Goal: Find specific page/section: Find specific page/section

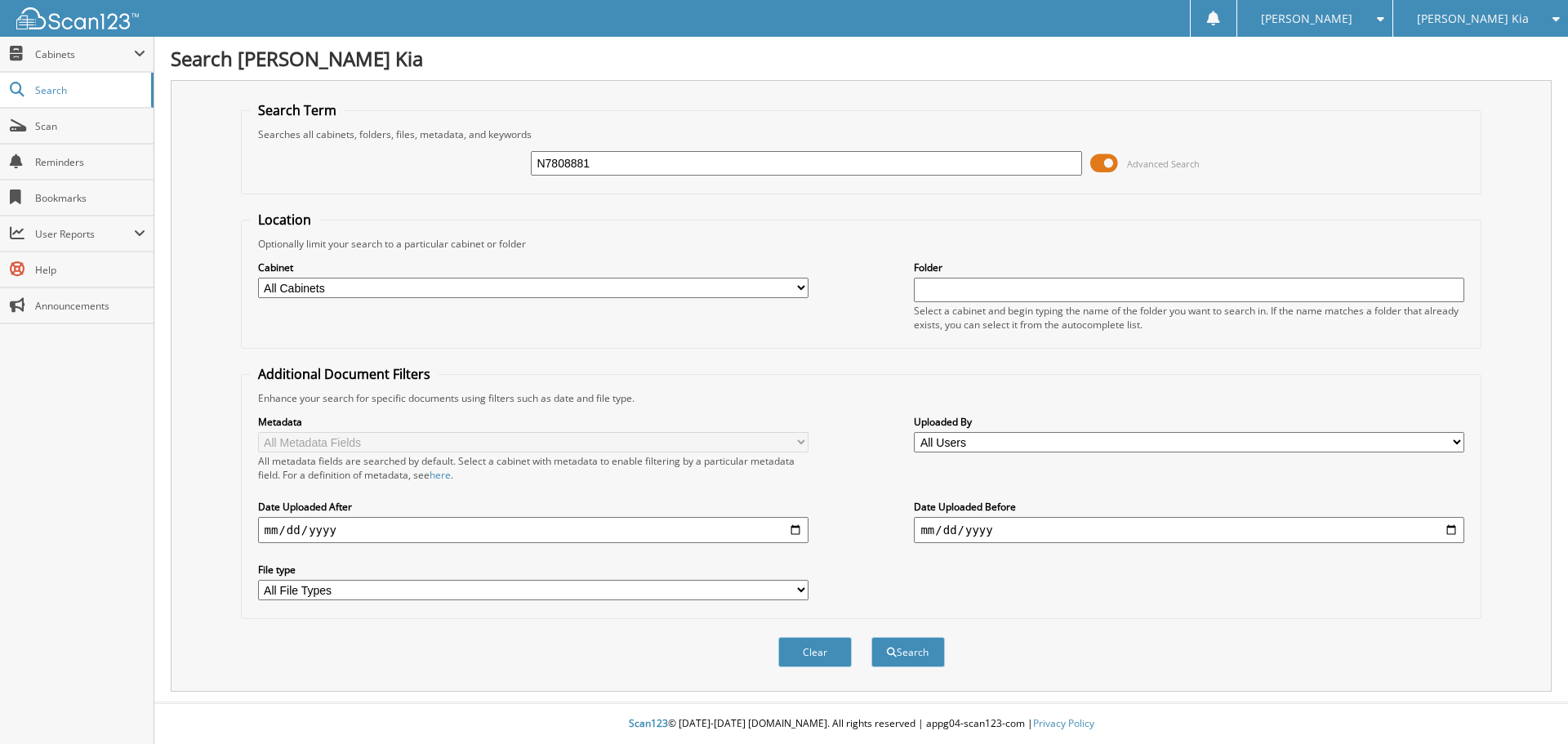
type input "N7808881"
click at [872, 637] on button "Search" at bounding box center [909, 652] width 74 height 30
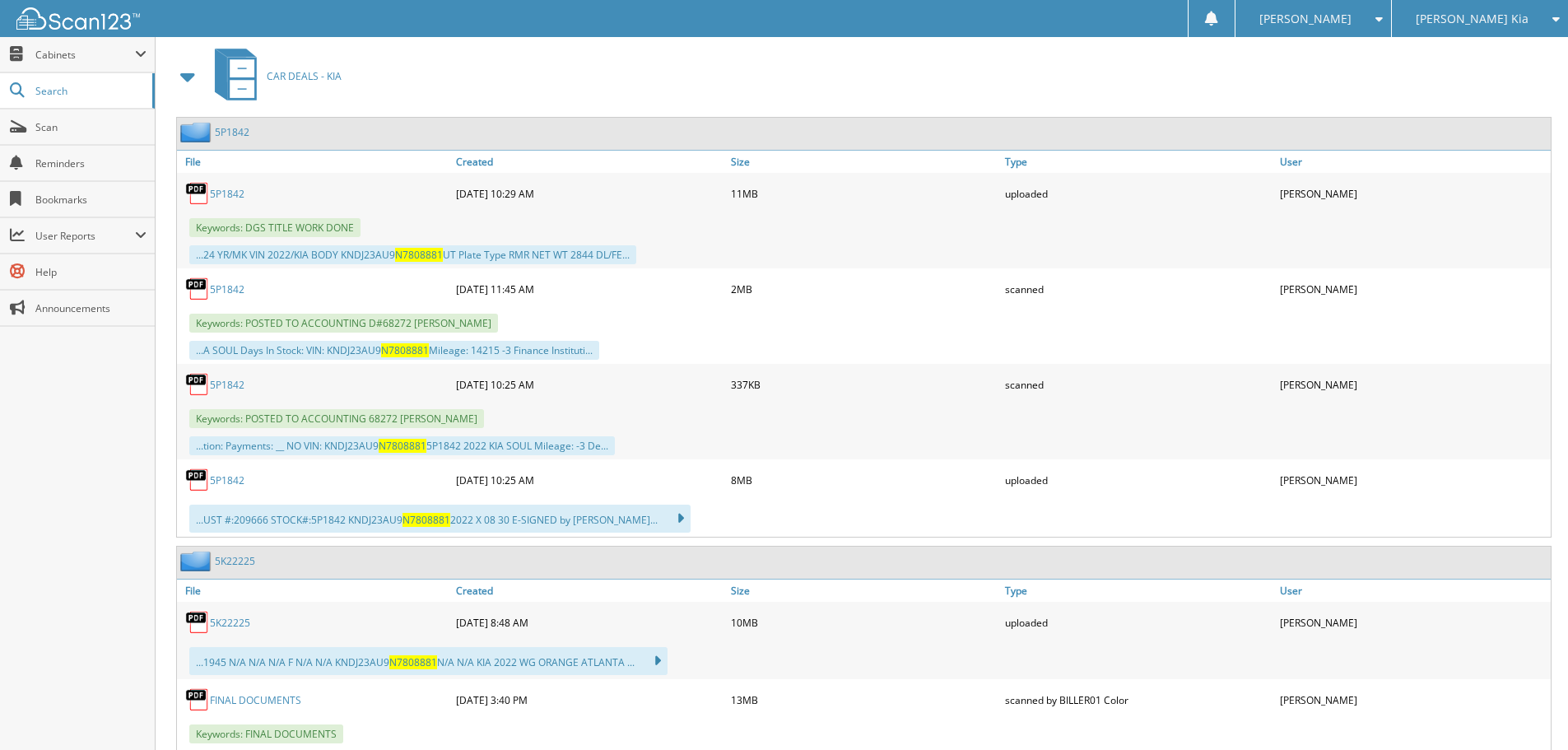
scroll to position [823, 0]
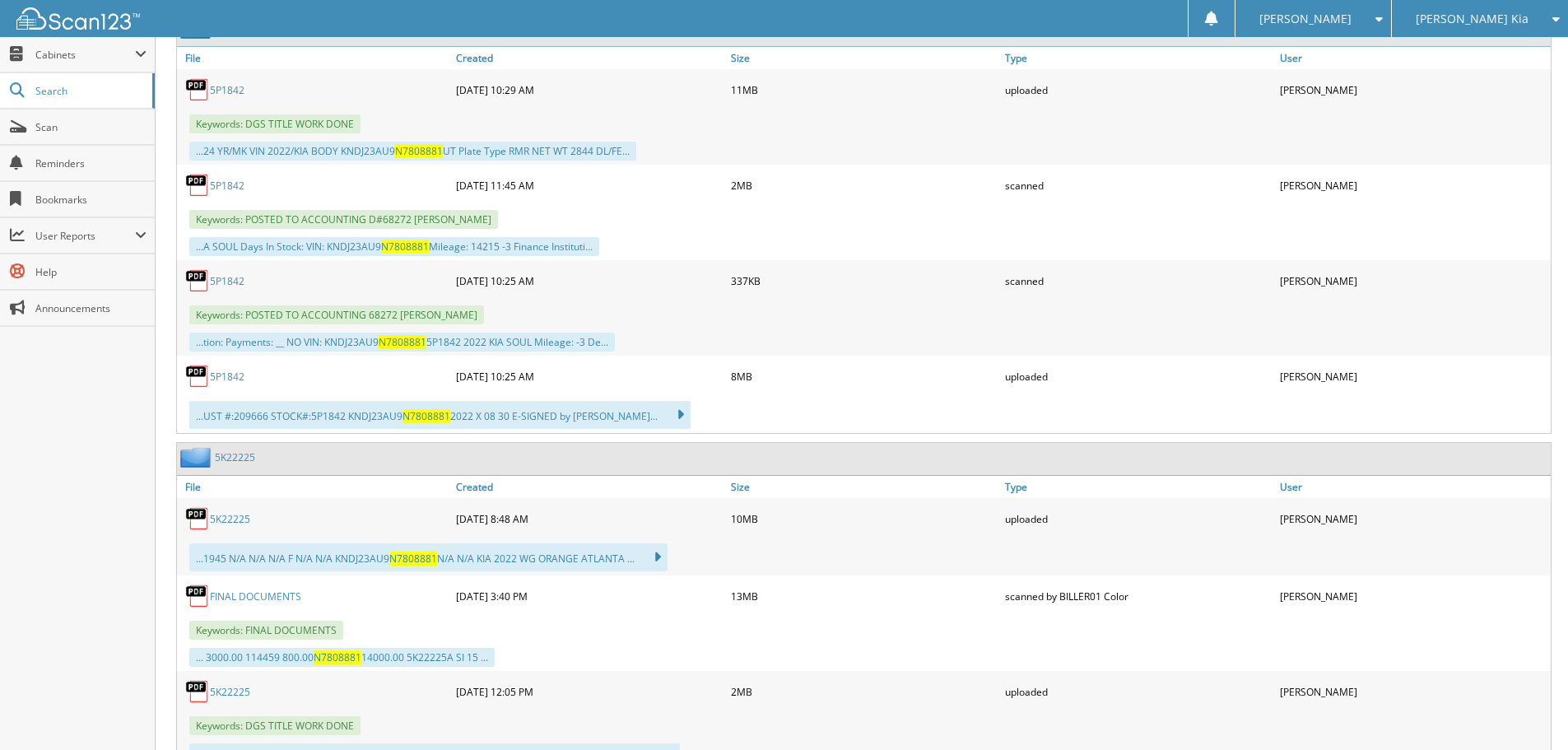
click at [241, 184] on link "5P1842" at bounding box center [227, 185] width 34 height 14
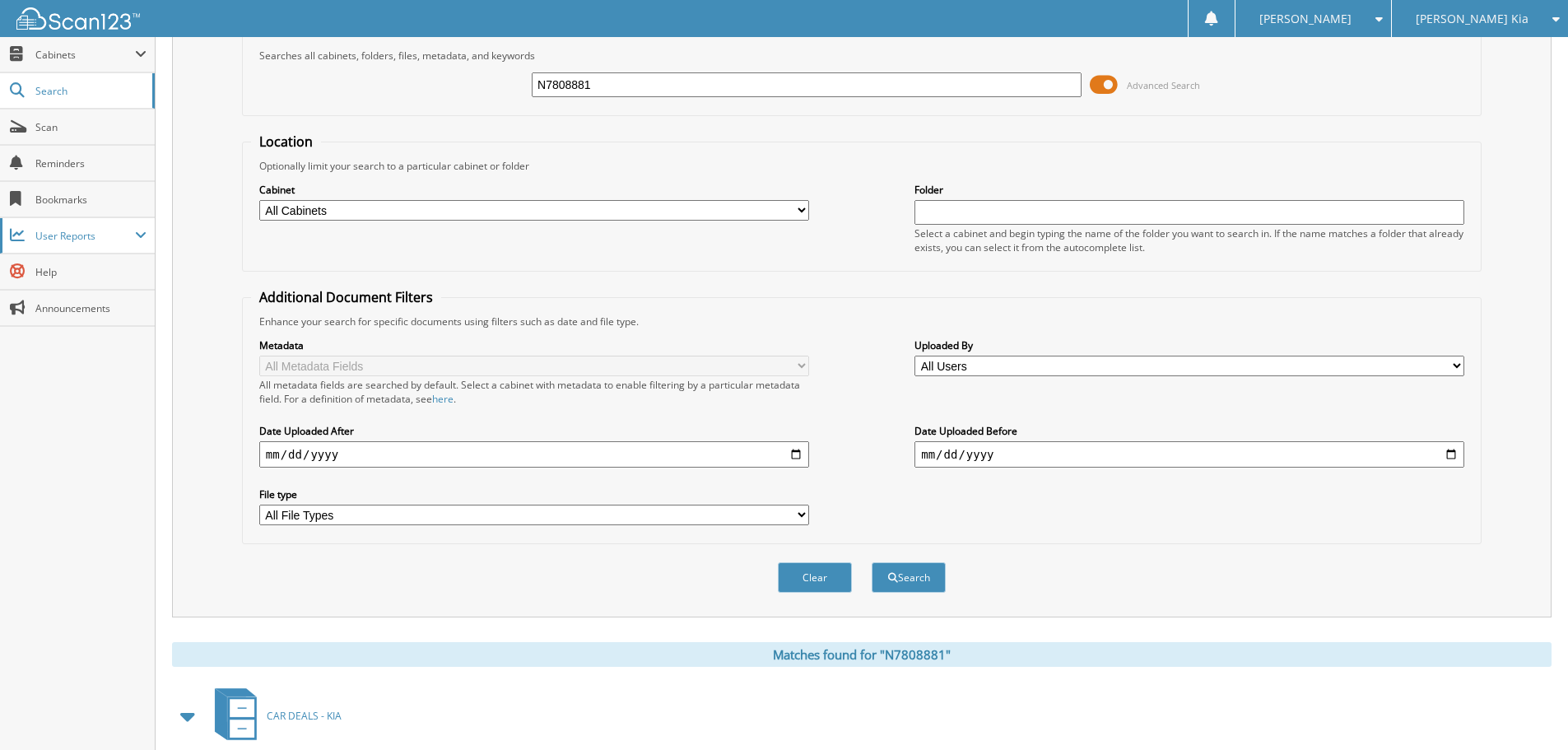
scroll to position [0, 0]
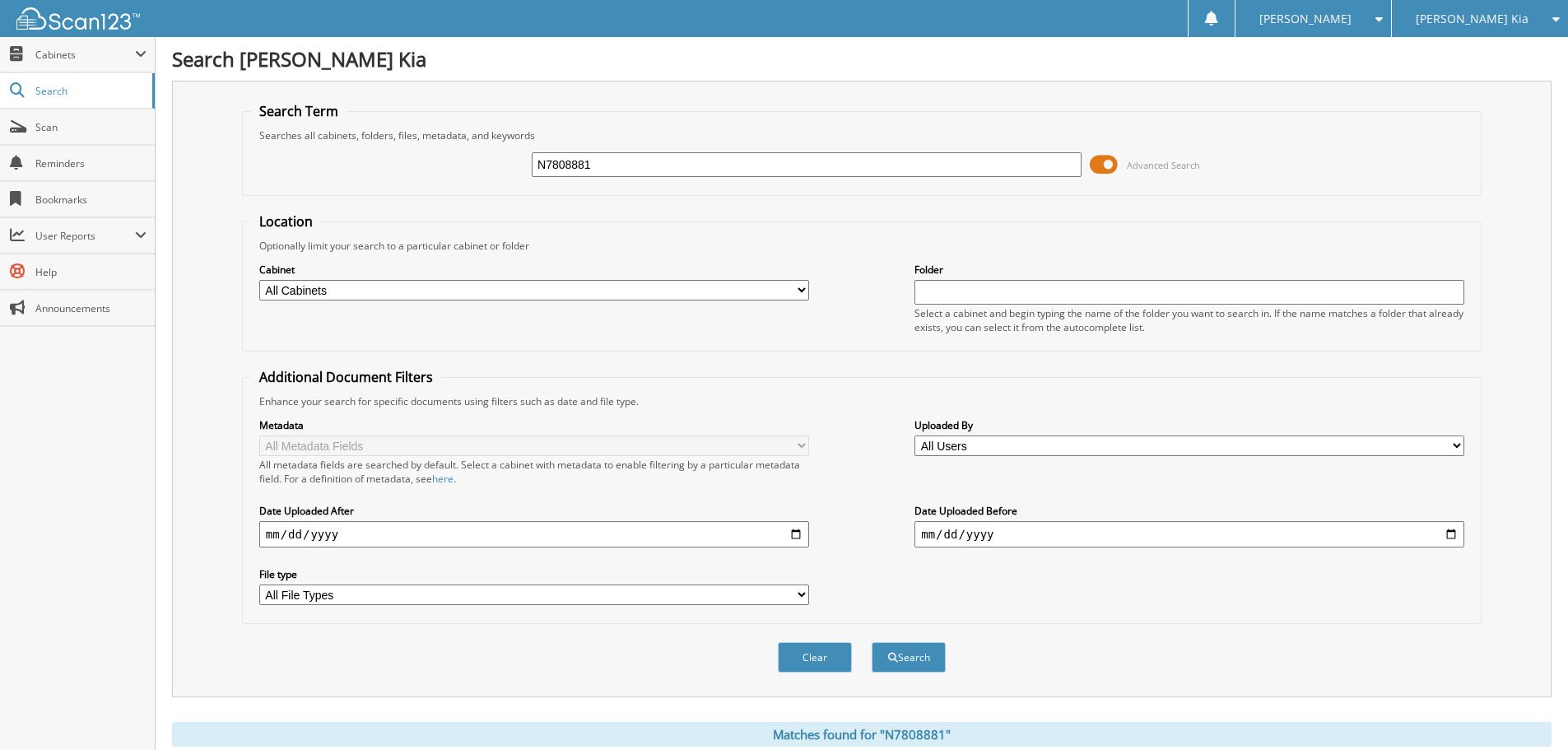
drag, startPoint x: 608, startPoint y: 159, endPoint x: 451, endPoint y: 164, distance: 157.1
click at [451, 164] on div "N7808881 Advanced Search" at bounding box center [861, 164] width 1222 height 45
type input "SCHILLINGPS"
click at [872, 642] on button "Search" at bounding box center [909, 657] width 74 height 30
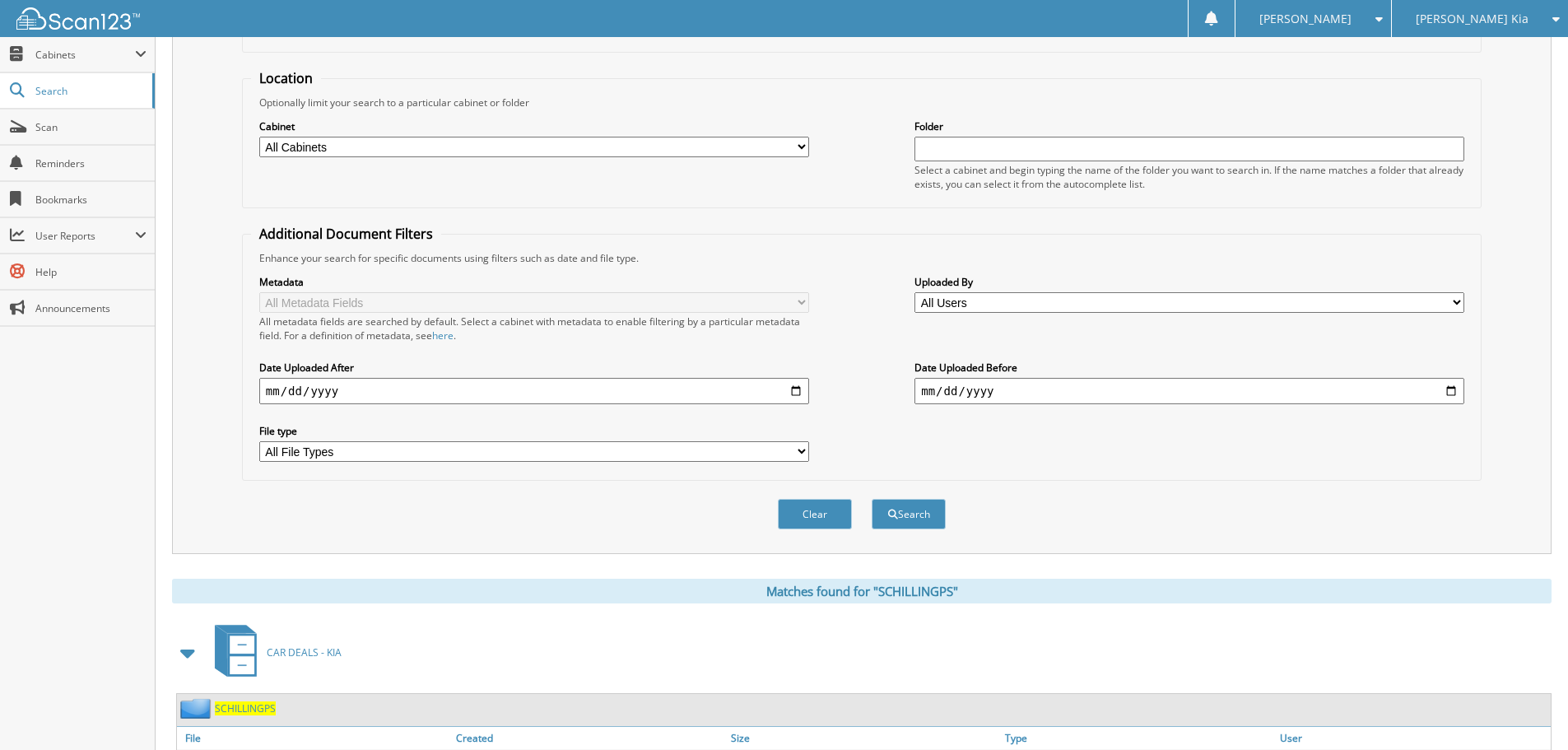
scroll to position [289, 0]
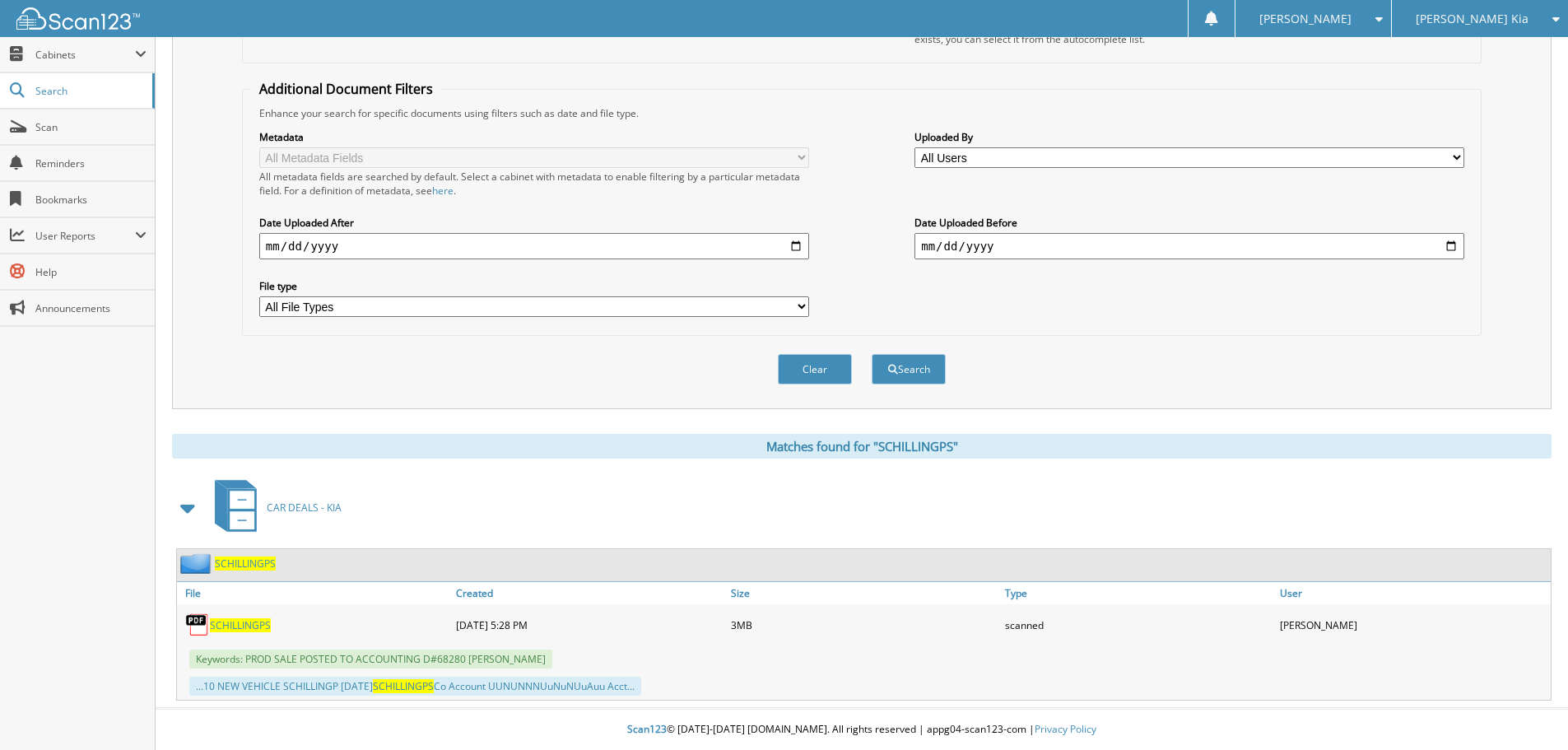
click at [219, 625] on span "SCHILLINGPS" at bounding box center [241, 625] width 61 height 14
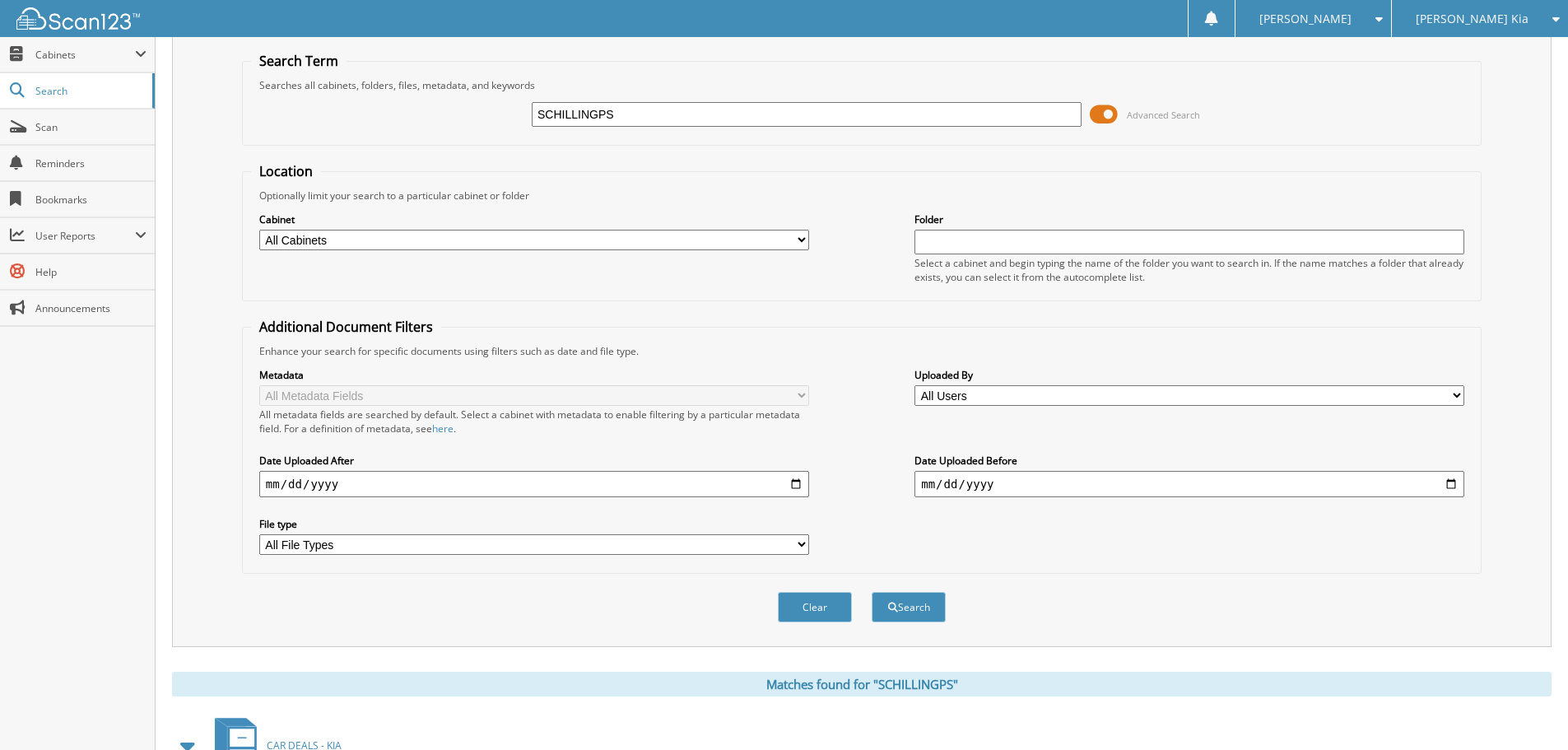
scroll to position [42, 0]
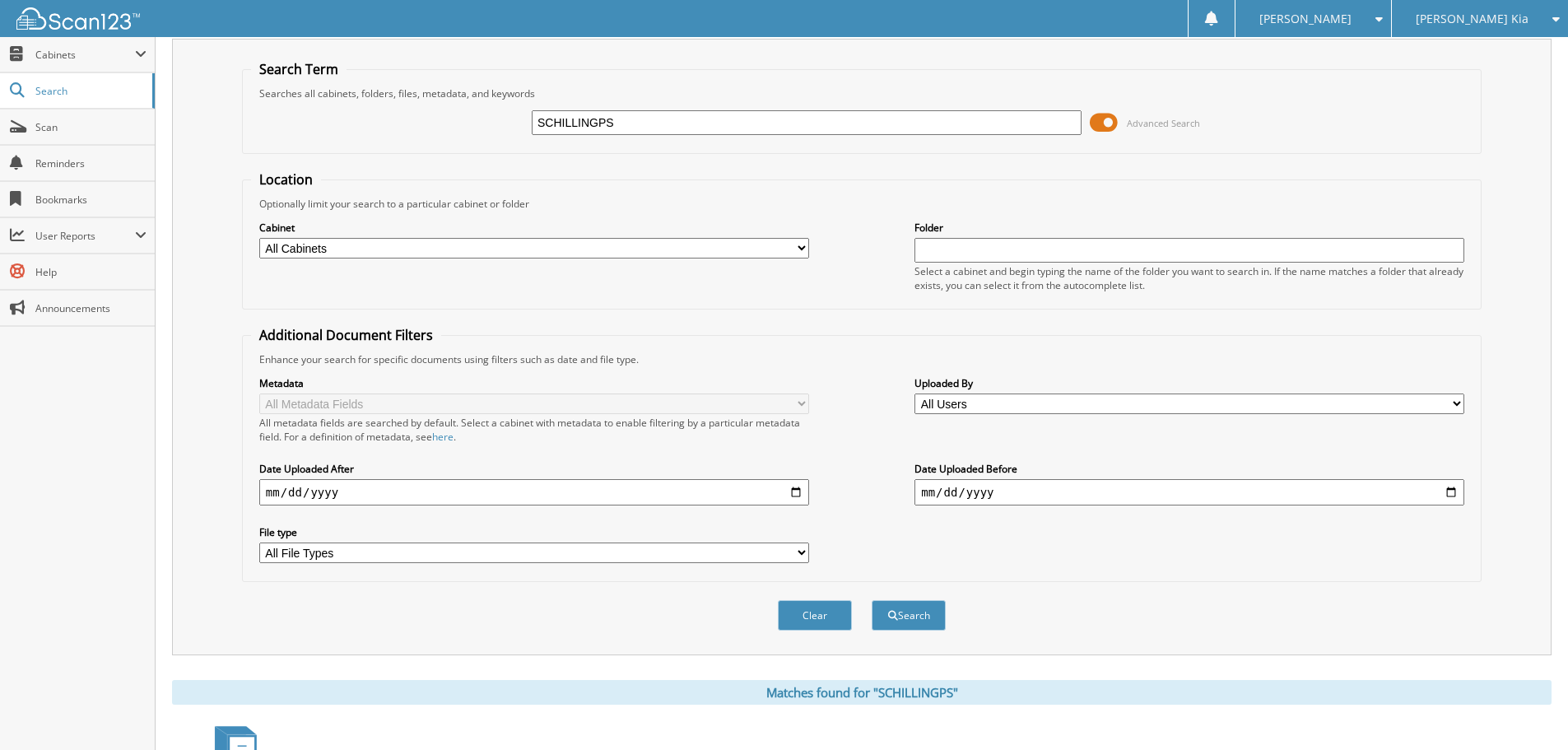
drag, startPoint x: 640, startPoint y: 127, endPoint x: 158, endPoint y: 76, distance: 484.7
click at [158, 76] on div "Search Dyer Kia Search Term Searches all cabinets, folders, files, metadata, an…" at bounding box center [861, 476] width 1412 height 1037
type input "FG235718"
click at [872, 600] on button "Search" at bounding box center [909, 615] width 74 height 30
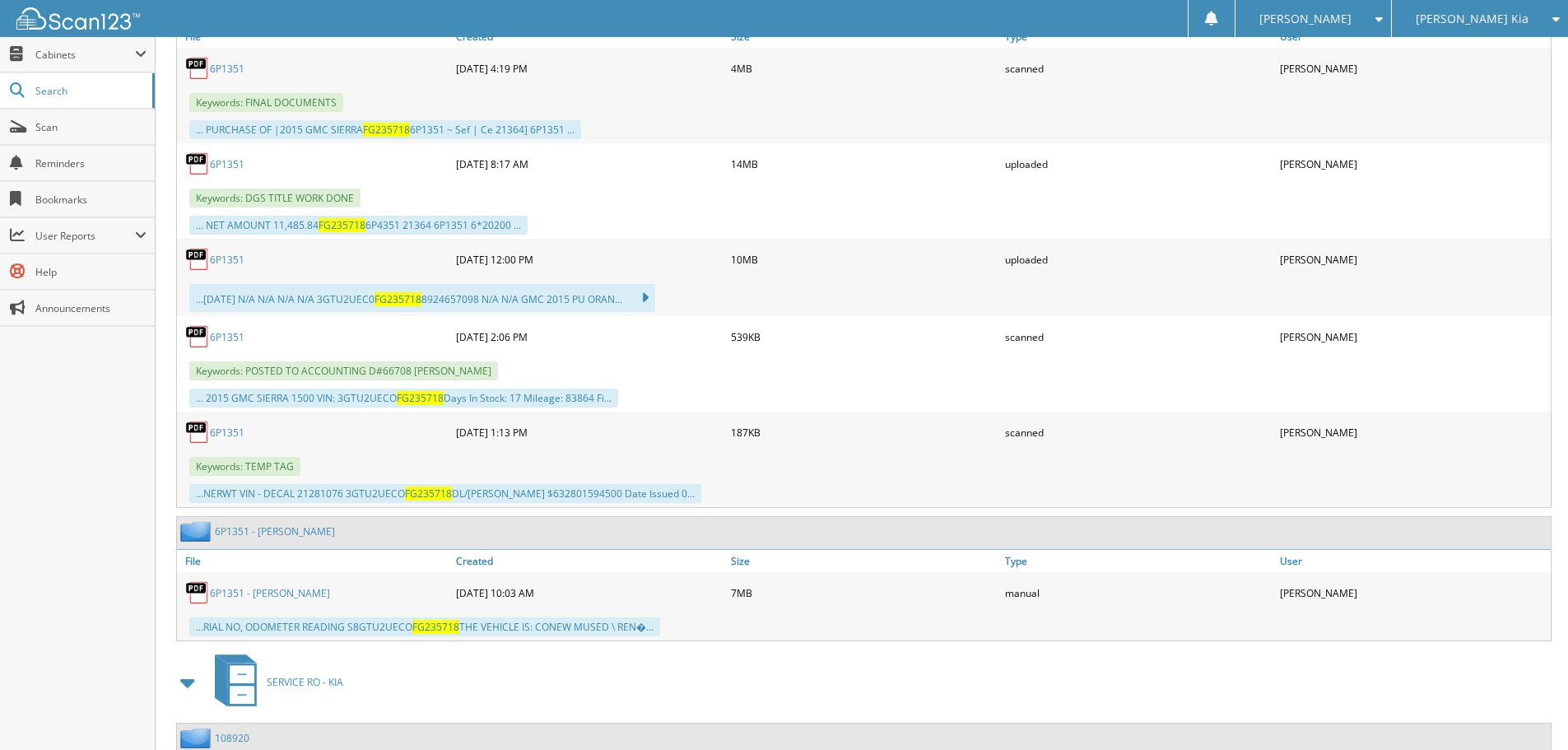
scroll to position [905, 0]
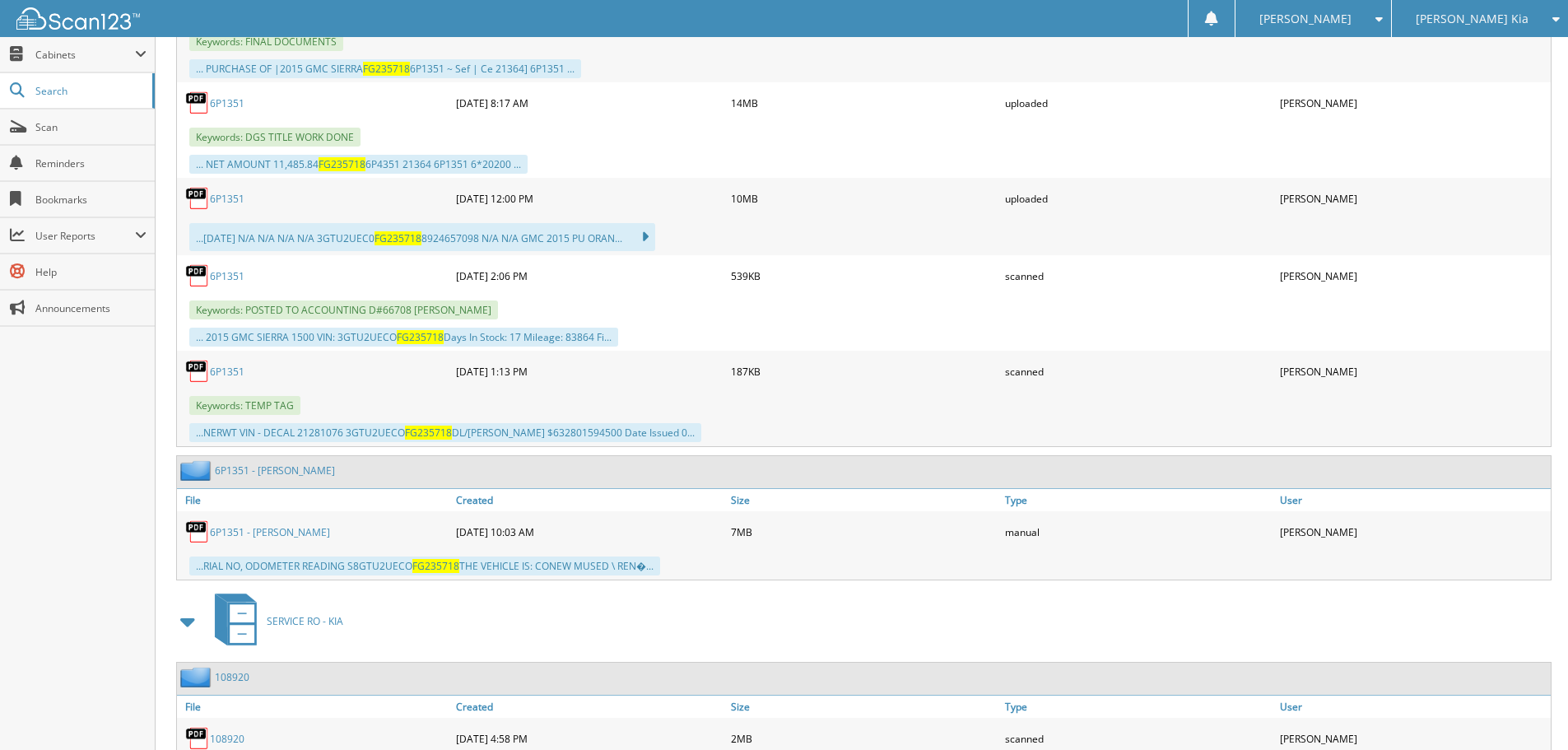
click at [234, 275] on link "6P1351" at bounding box center [227, 276] width 34 height 14
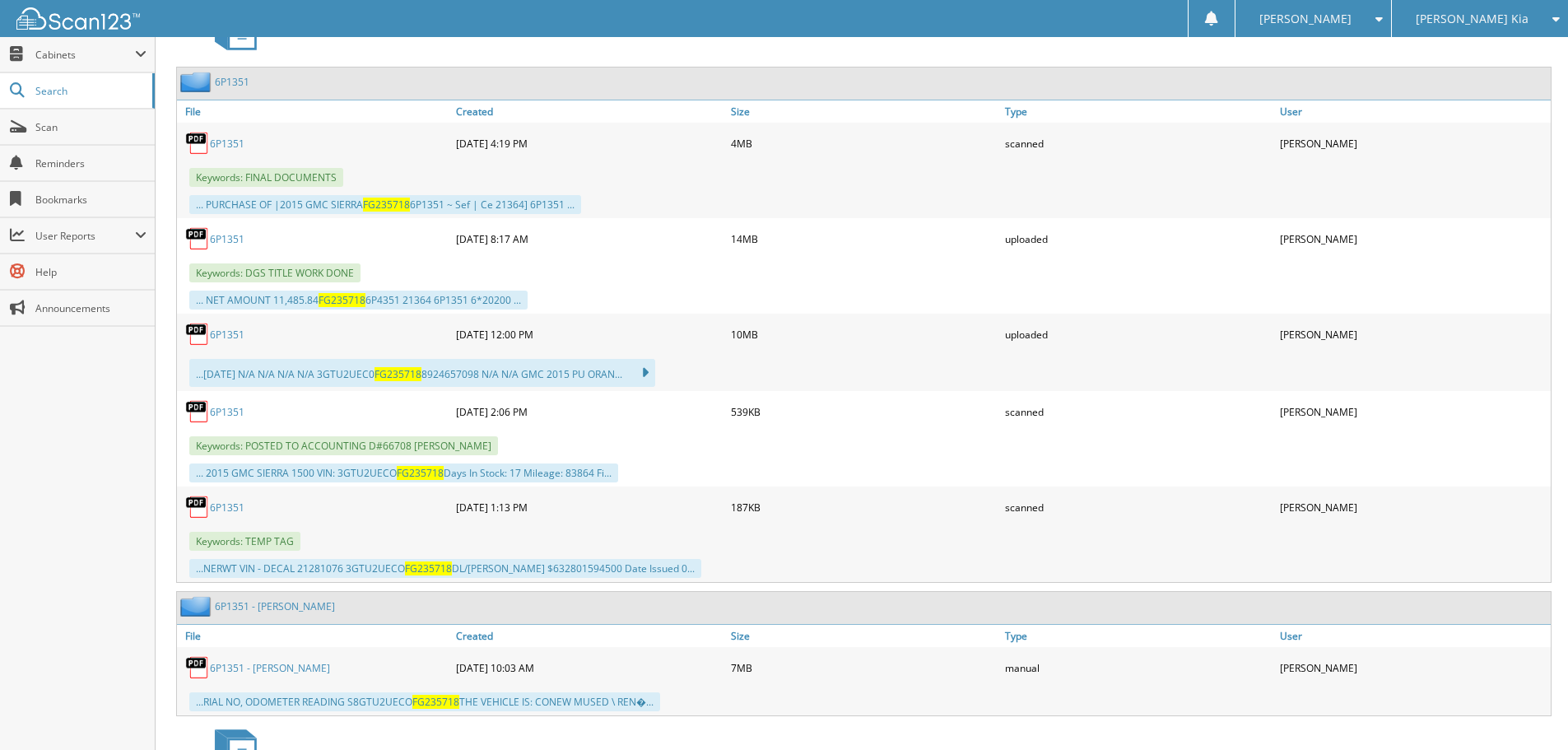
scroll to position [740, 0]
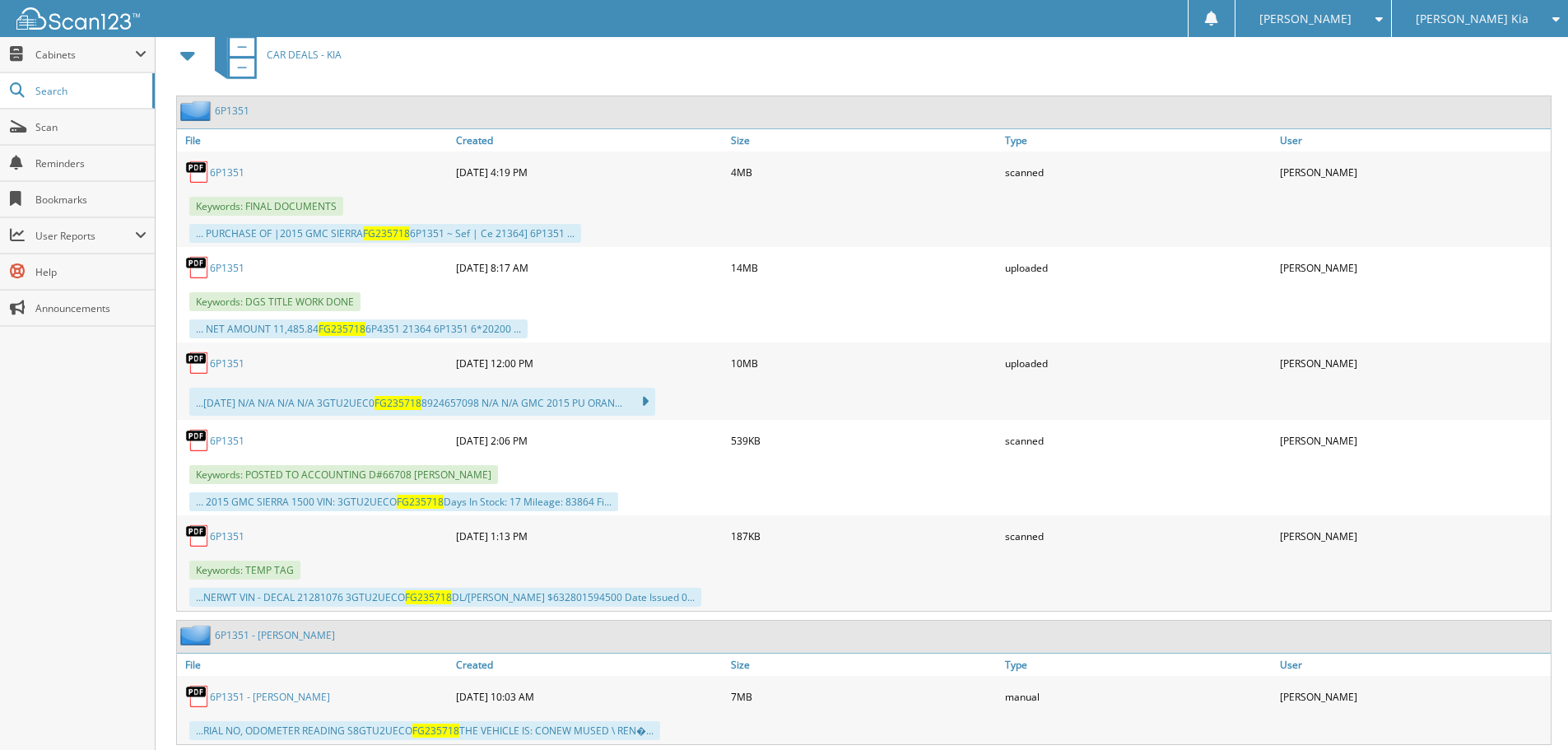
click at [229, 359] on link "6P1351" at bounding box center [227, 363] width 34 height 14
click at [78, 140] on link "Scan" at bounding box center [77, 126] width 155 height 35
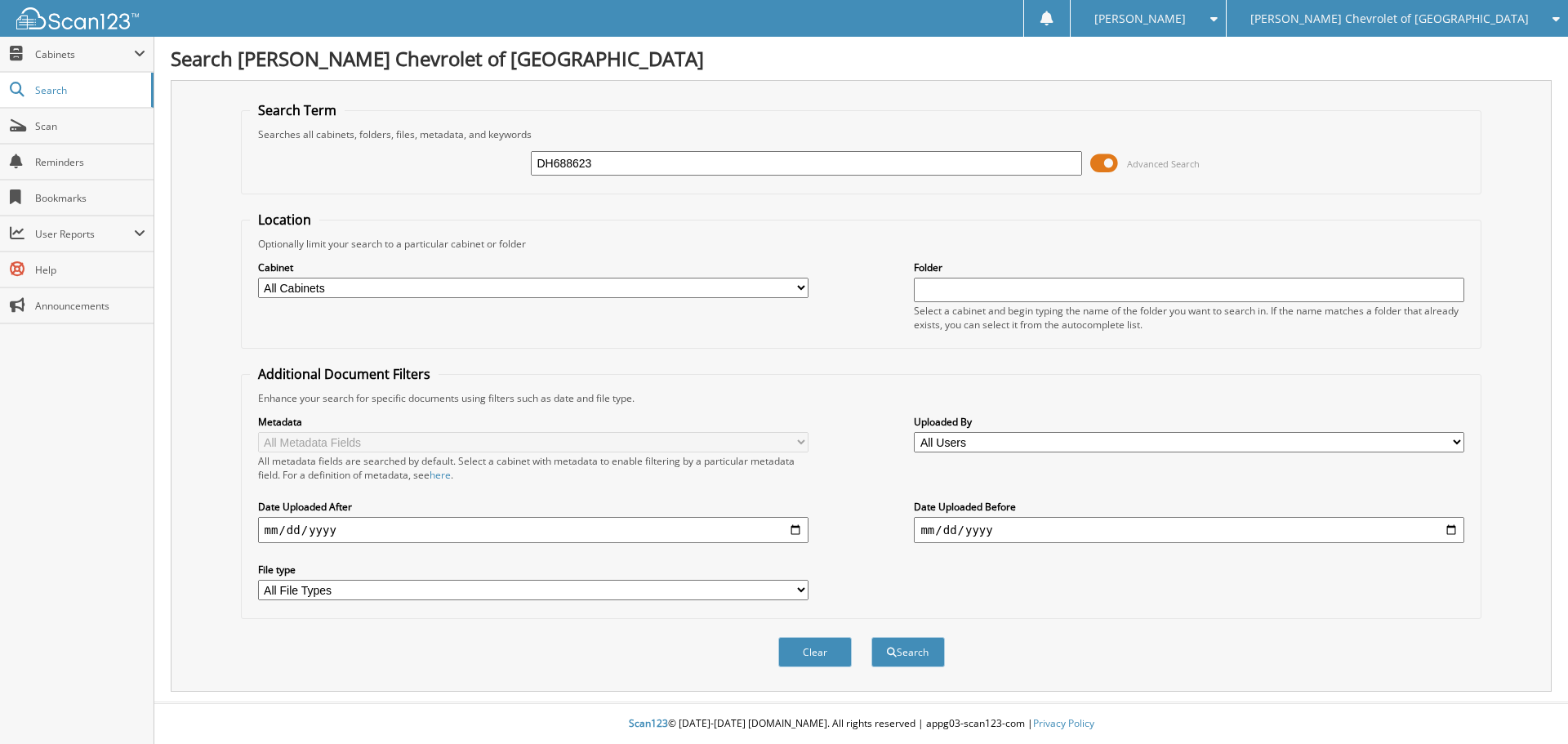
type input "DH688623"
click at [872, 637] on button "Search" at bounding box center [909, 652] width 74 height 30
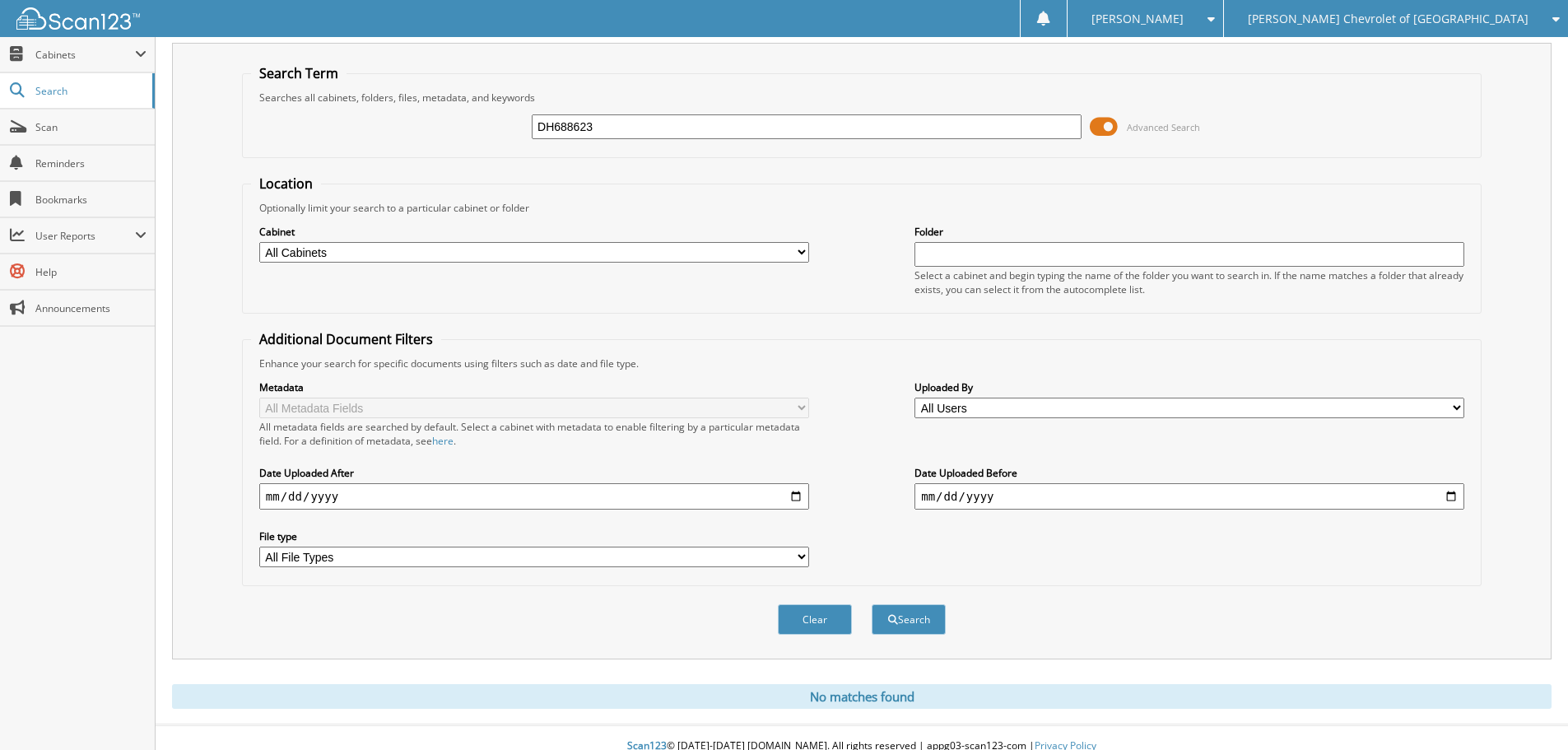
scroll to position [55, 0]
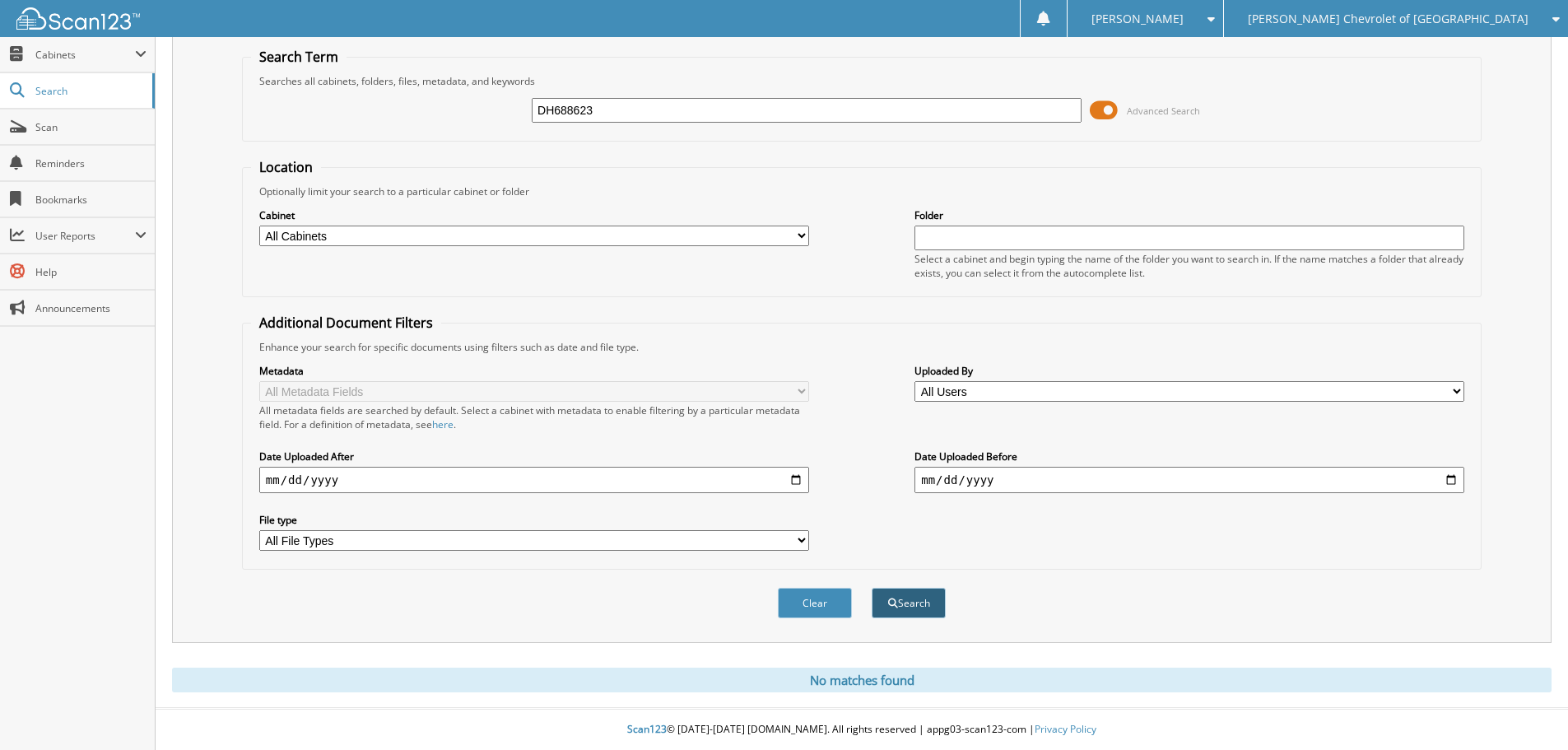
click at [908, 597] on button "Search" at bounding box center [909, 603] width 74 height 30
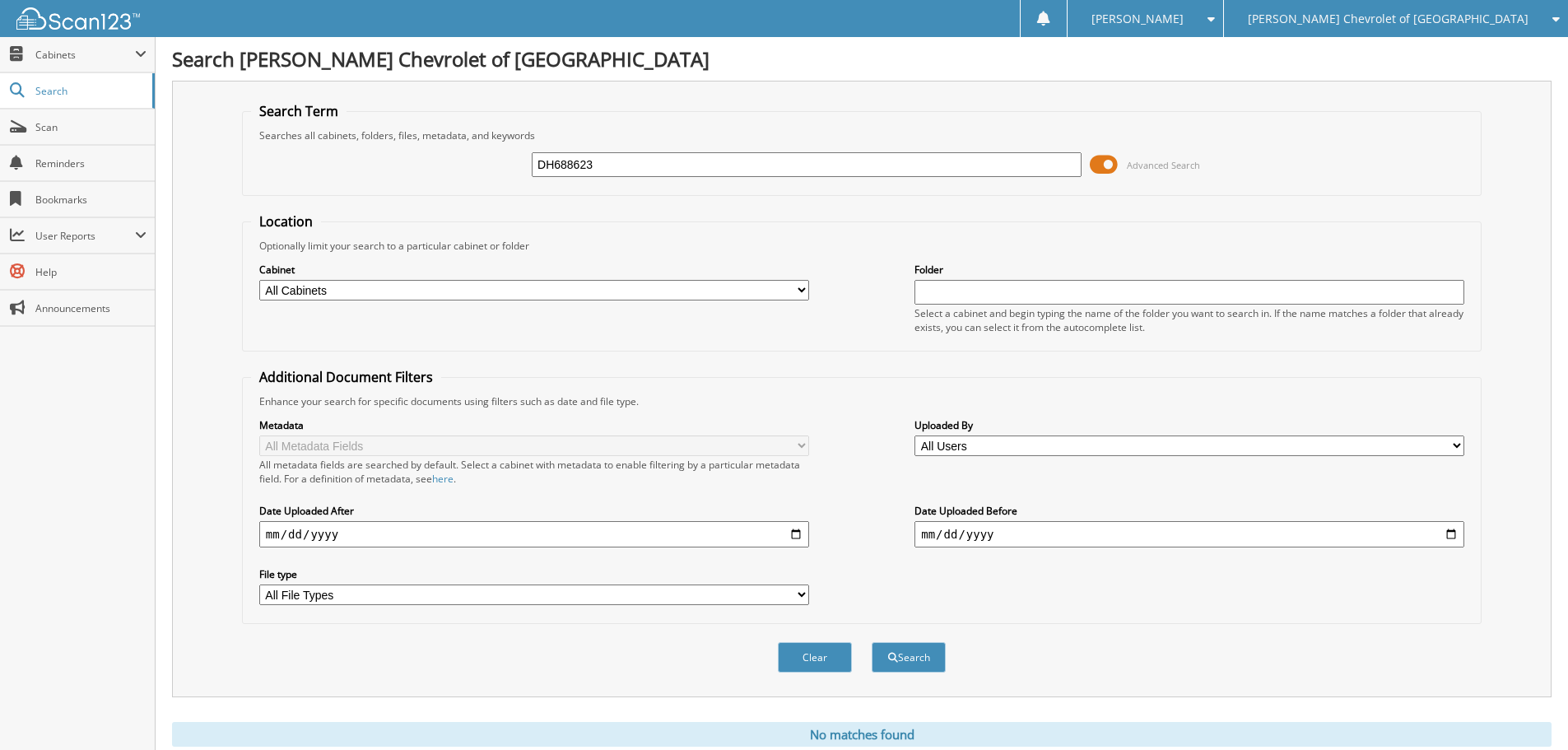
click at [577, 166] on input "DH688623" at bounding box center [806, 164] width 550 height 25
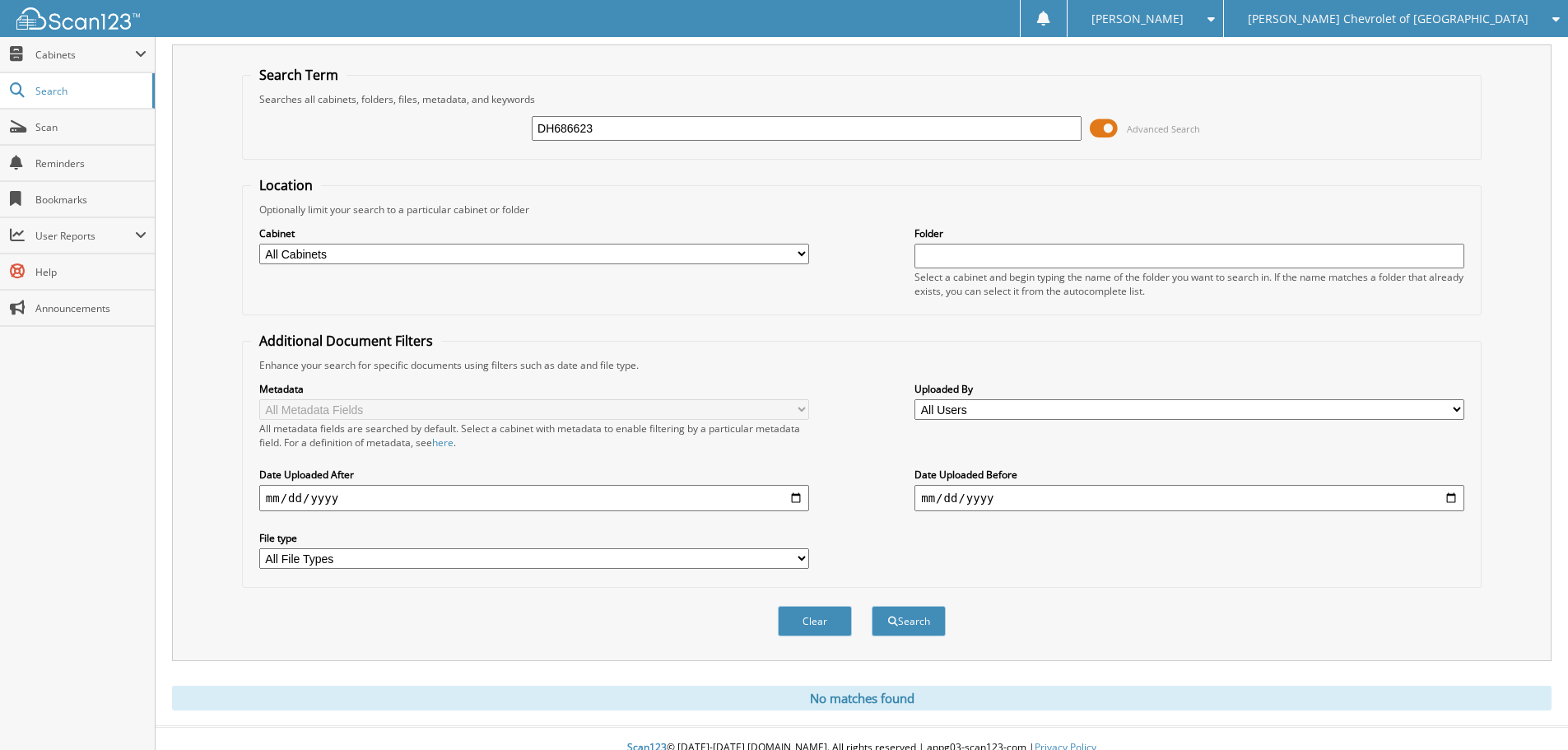
scroll to position [55, 0]
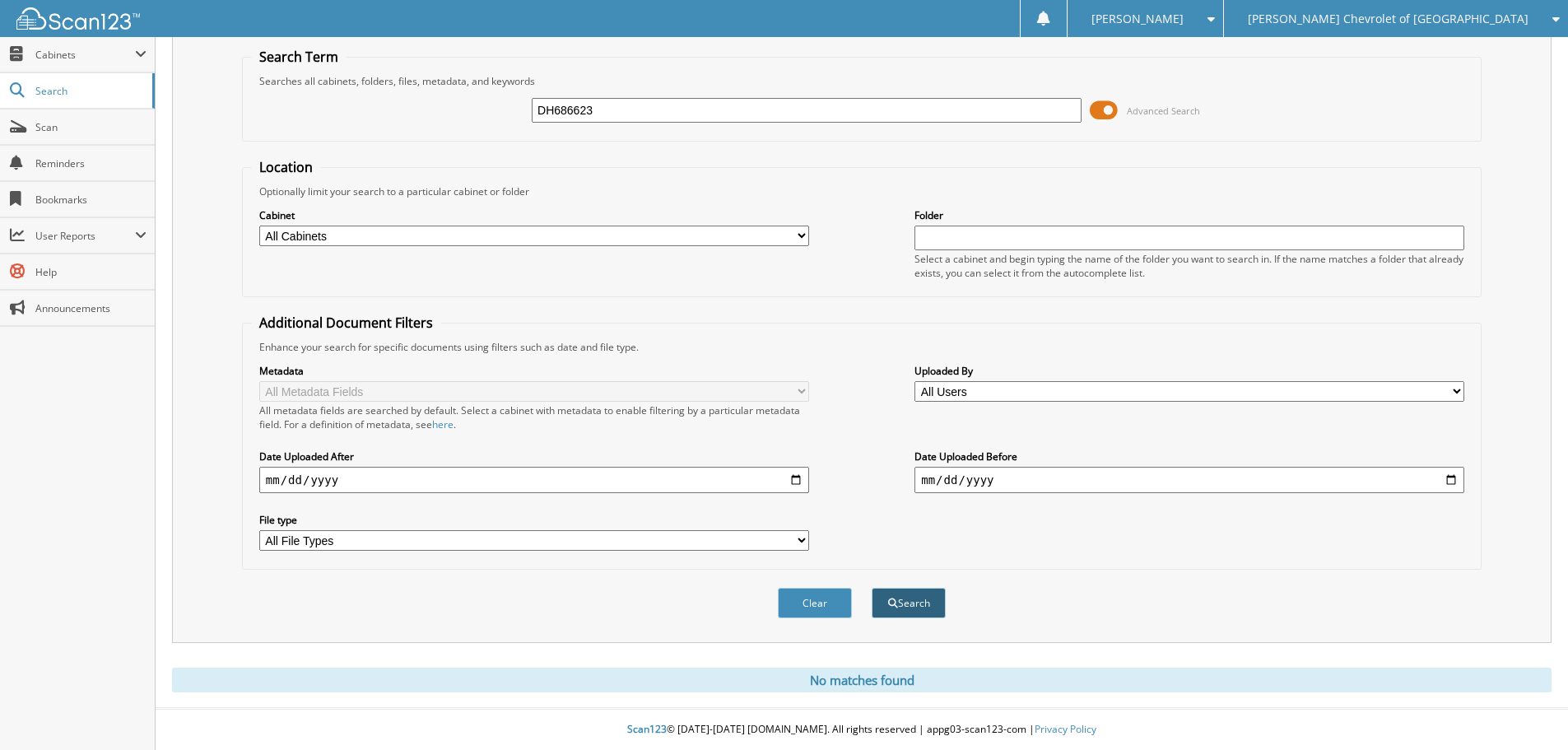
type input "DH686623"
click at [891, 598] on span "submit" at bounding box center [893, 603] width 10 height 10
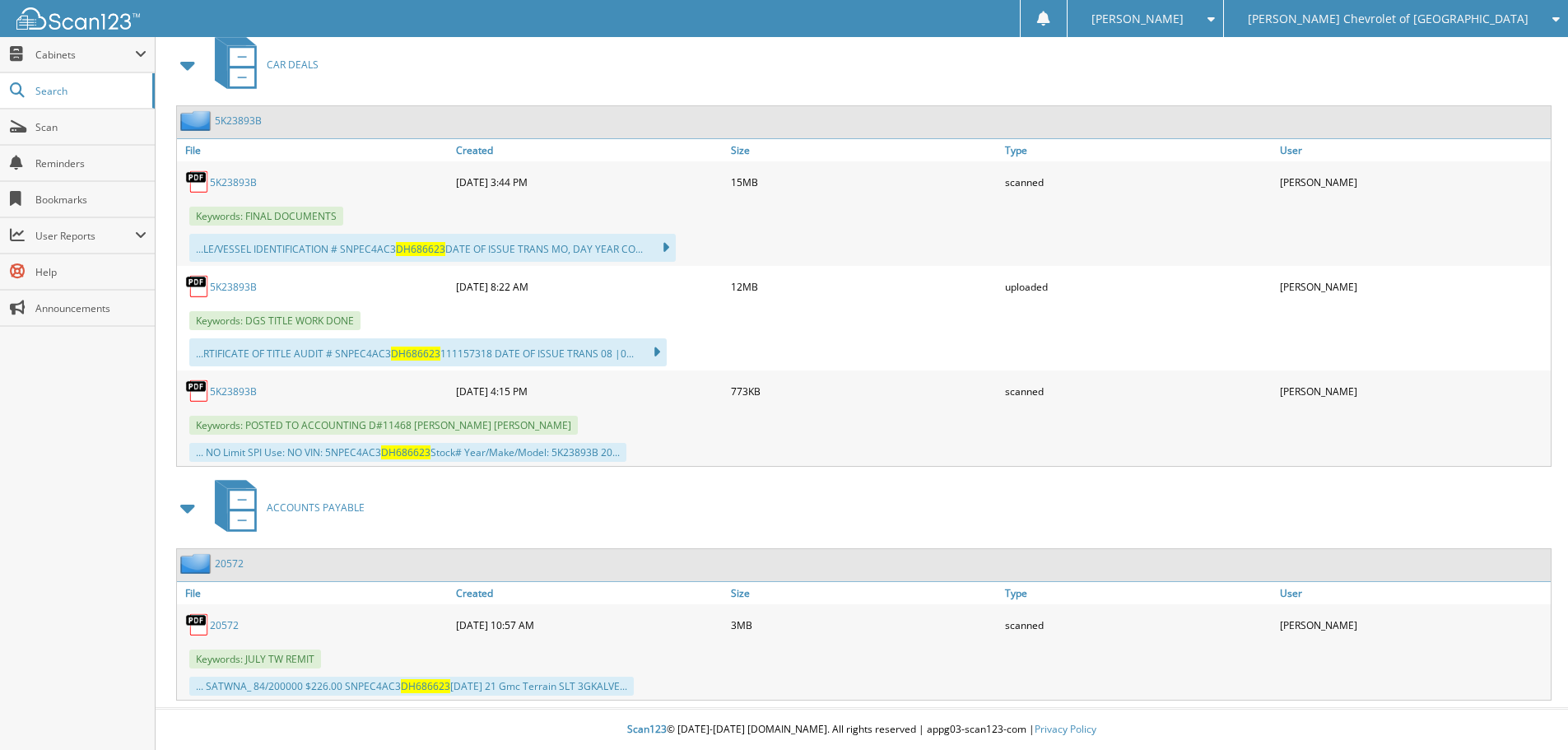
scroll to position [732, 0]
click at [249, 394] on link "5K23893B" at bounding box center [233, 391] width 47 height 14
click at [254, 180] on link "5K23893B" at bounding box center [233, 182] width 47 height 14
click at [87, 127] on span "Scan" at bounding box center [90, 126] width 111 height 14
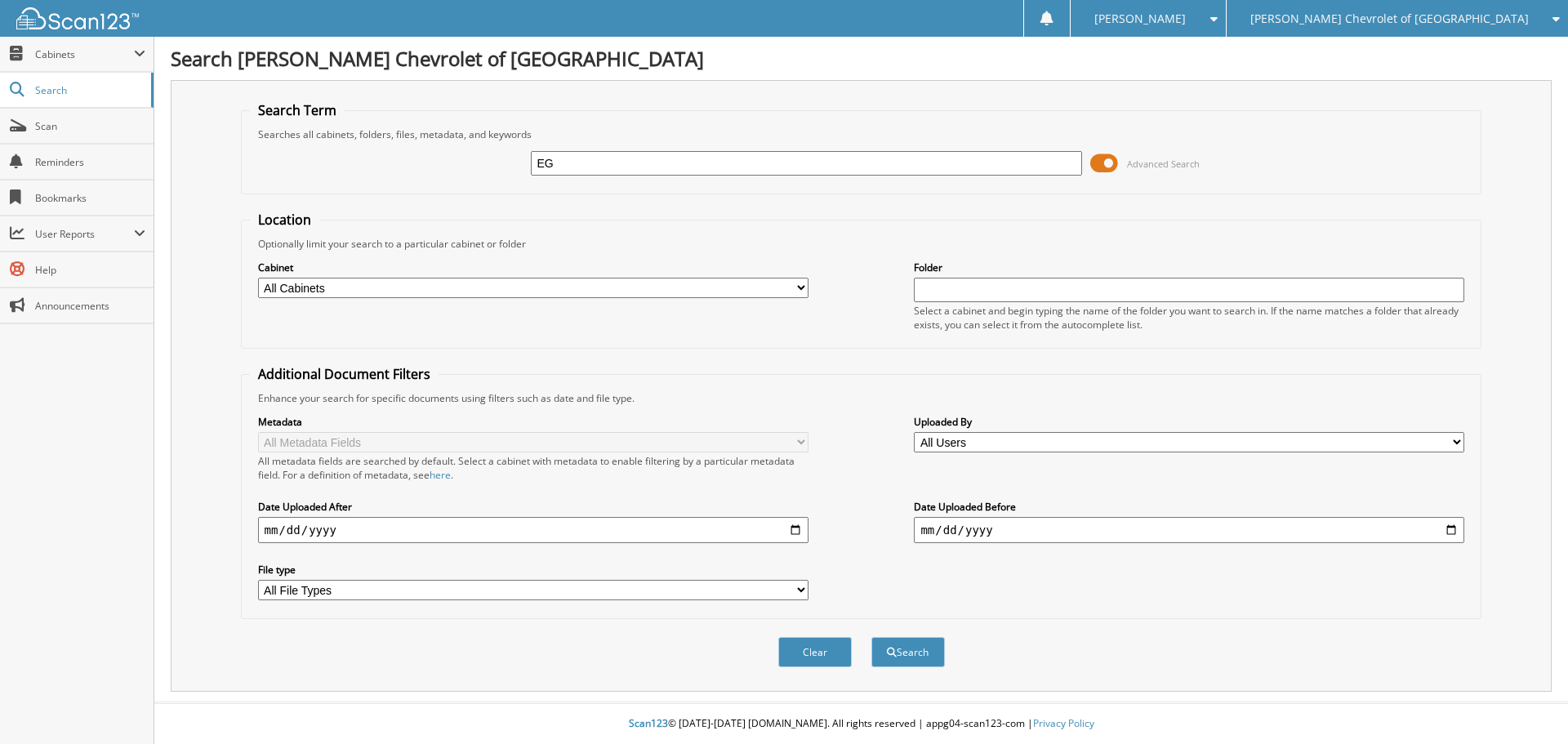
type input "E"
type input "KEG33141"
click at [872, 637] on button "Search" at bounding box center [909, 652] width 74 height 30
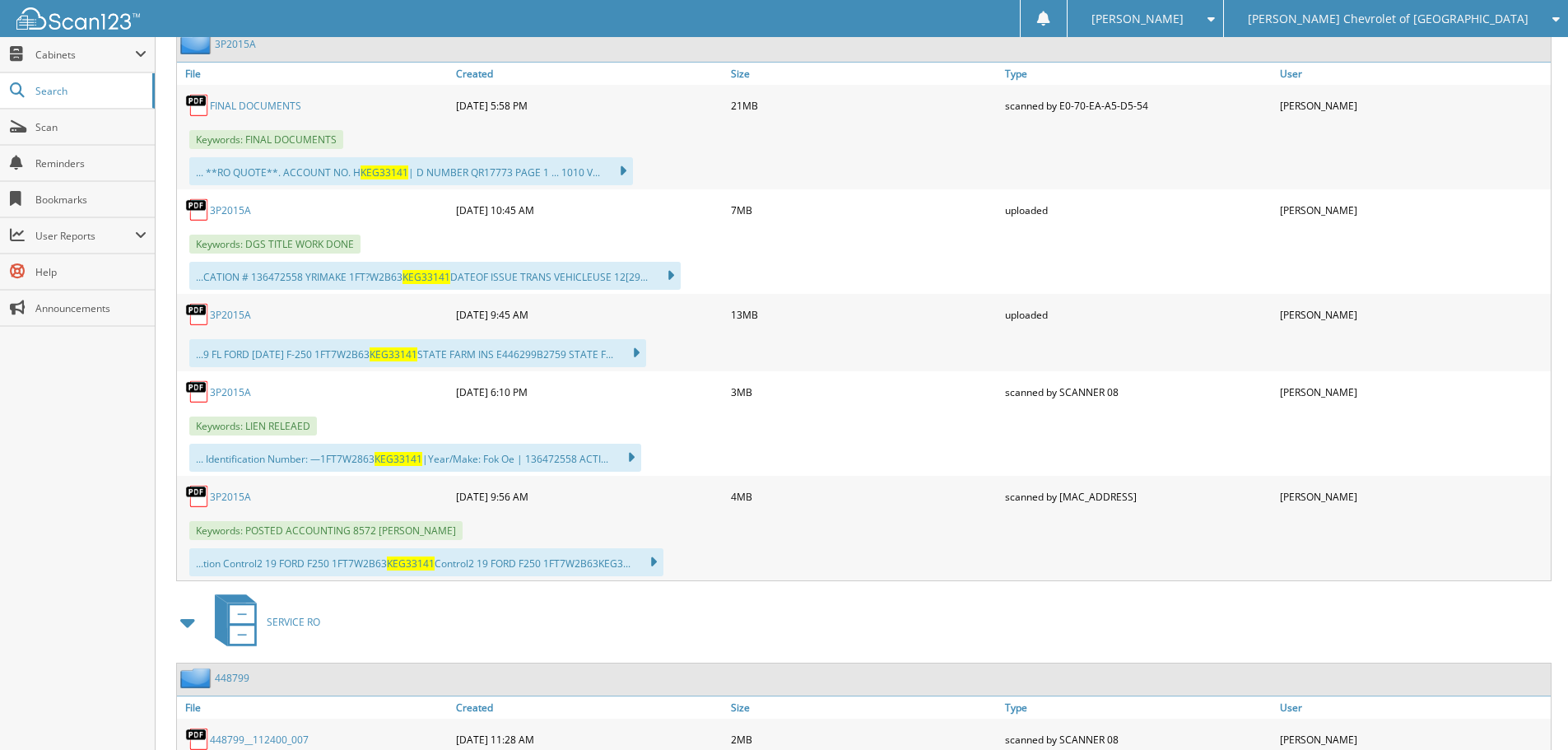
scroll to position [823, 0]
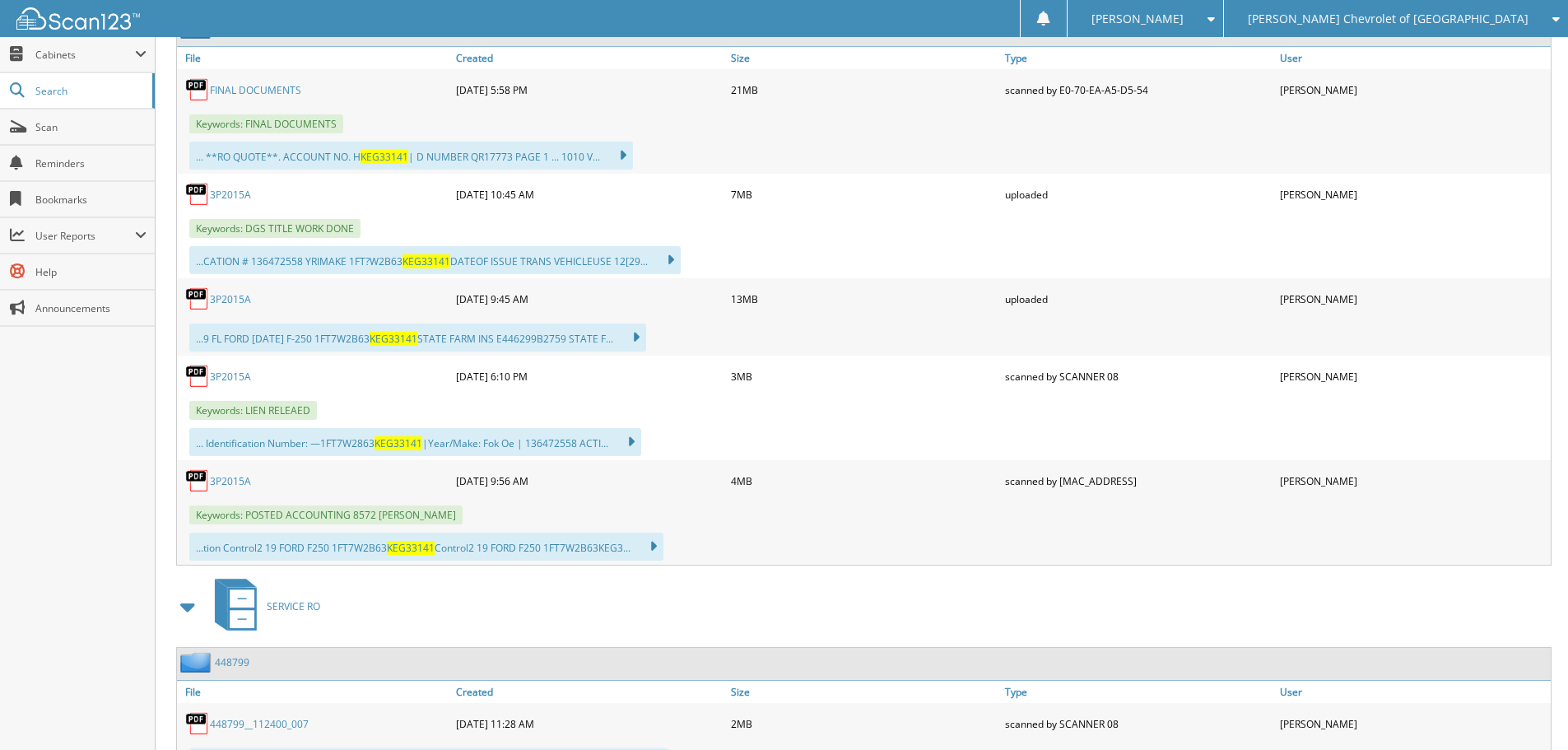
click at [240, 479] on link "3P2015A" at bounding box center [230, 481] width 41 height 14
click at [1494, 22] on span "[PERSON_NAME] Chevrolet of [GEOGRAPHIC_DATA]" at bounding box center [1387, 19] width 281 height 10
click at [1447, 58] on link "[PERSON_NAME] Kia" at bounding box center [1396, 51] width 344 height 29
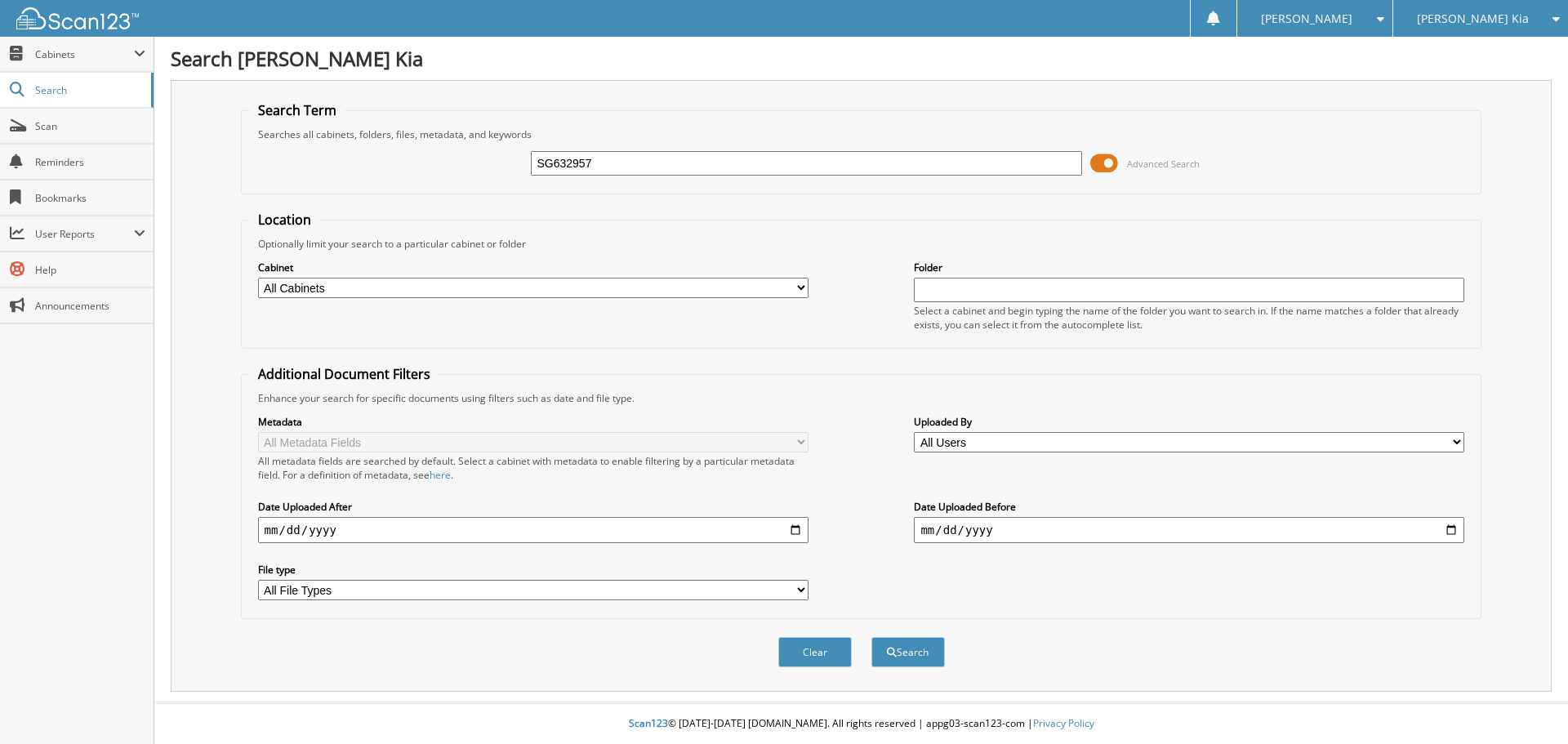
type input "SG632957"
click at [872, 637] on button "Search" at bounding box center [909, 652] width 74 height 30
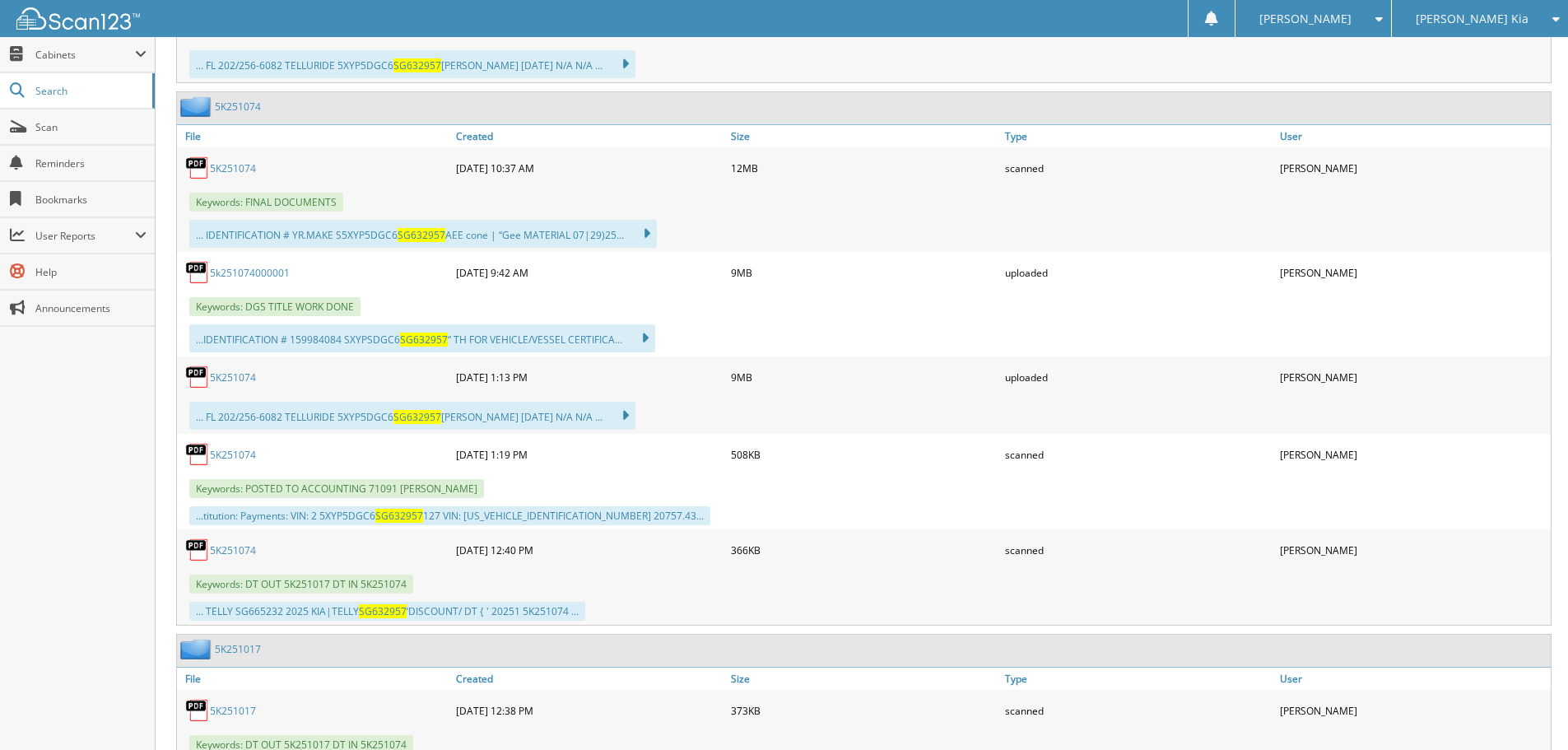
scroll to position [1152, 0]
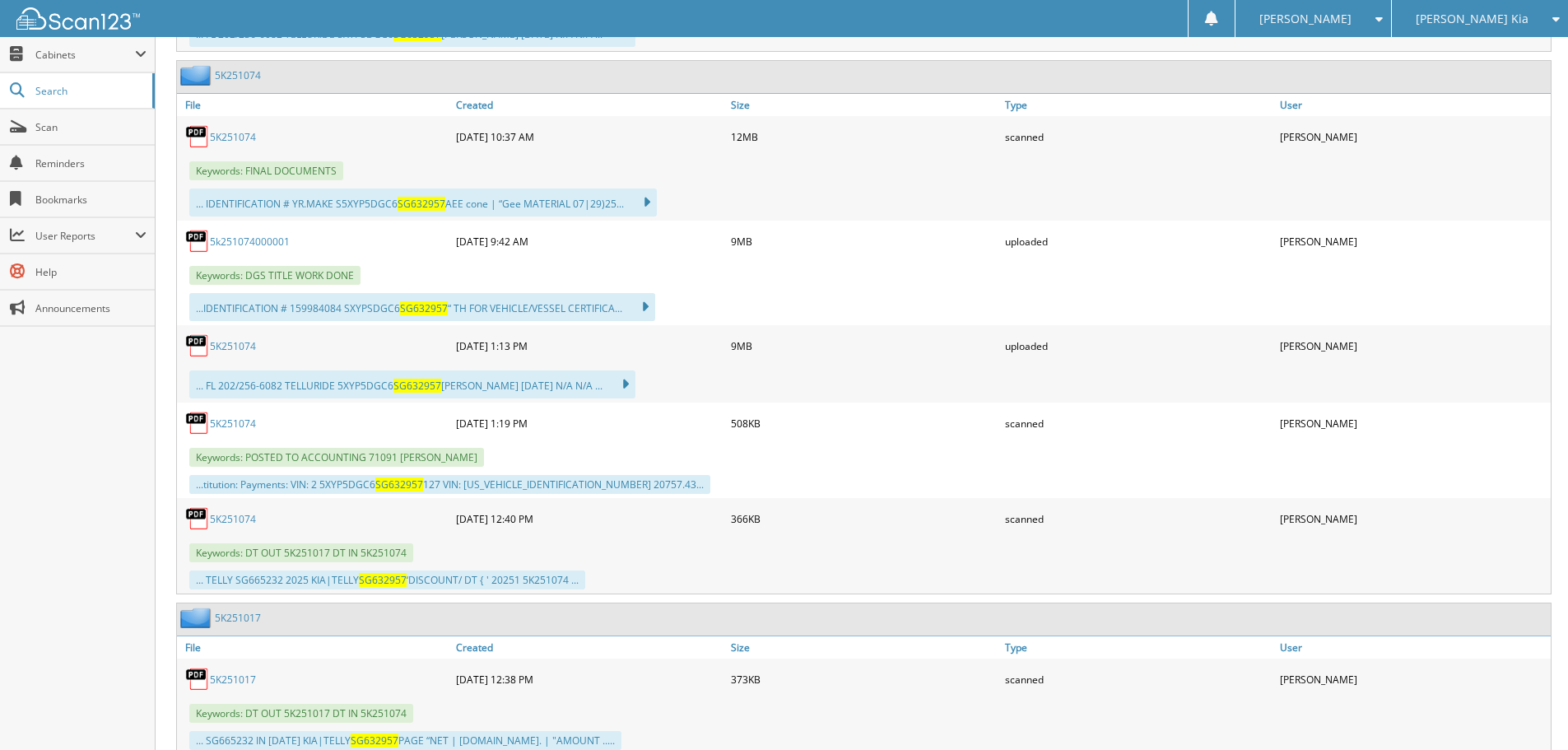
click at [248, 422] on link "5K251074" at bounding box center [233, 423] width 46 height 14
click at [97, 132] on span "Scan" at bounding box center [90, 126] width 111 height 14
